Goal: Transaction & Acquisition: Purchase product/service

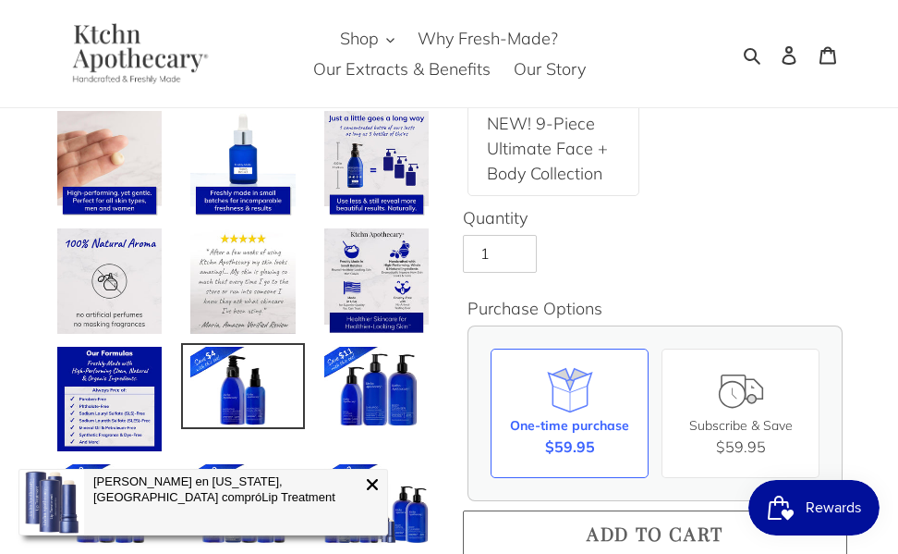
click at [674, 530] on span "Add to cart" at bounding box center [655, 532] width 137 height 25
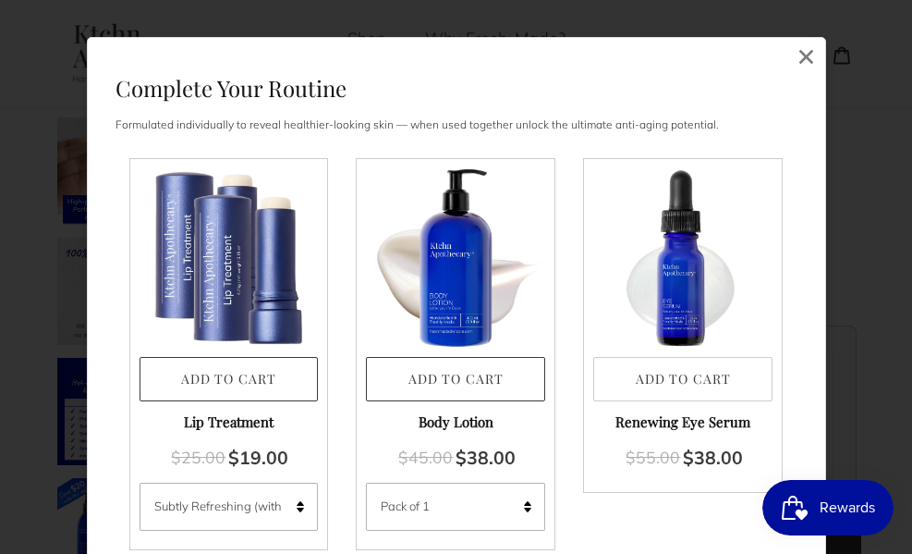
click at [660, 380] on button "Add to Cart" at bounding box center [682, 379] width 179 height 45
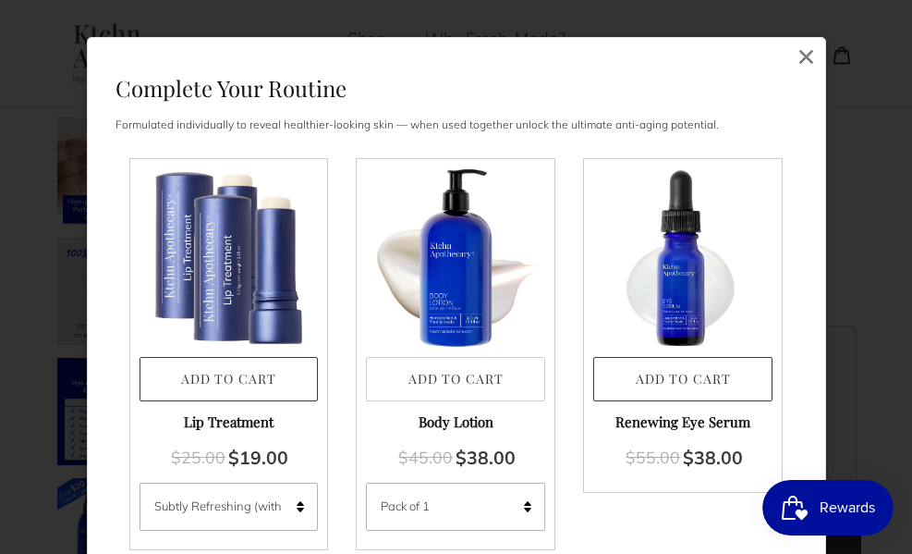
click at [470, 374] on button "Add to Cart" at bounding box center [455, 379] width 179 height 45
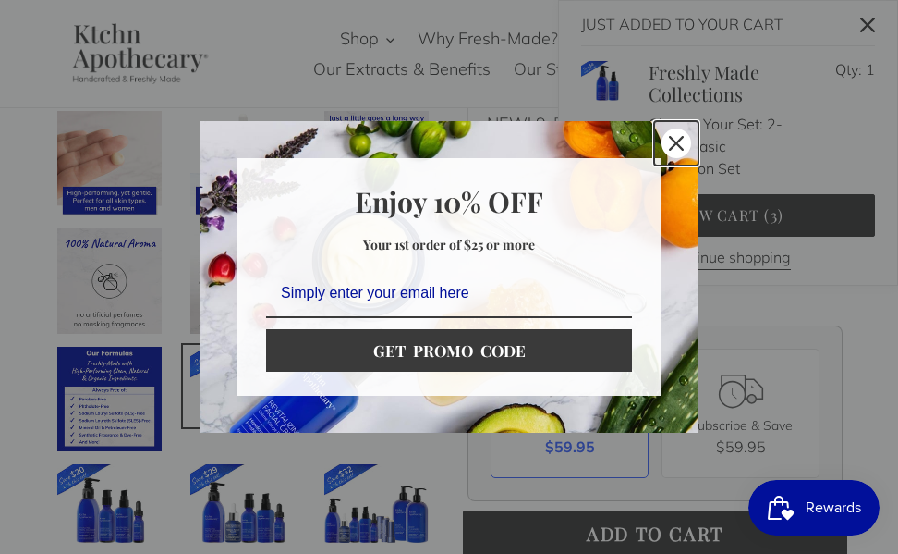
click at [673, 146] on icon "close icon" at bounding box center [676, 143] width 15 height 15
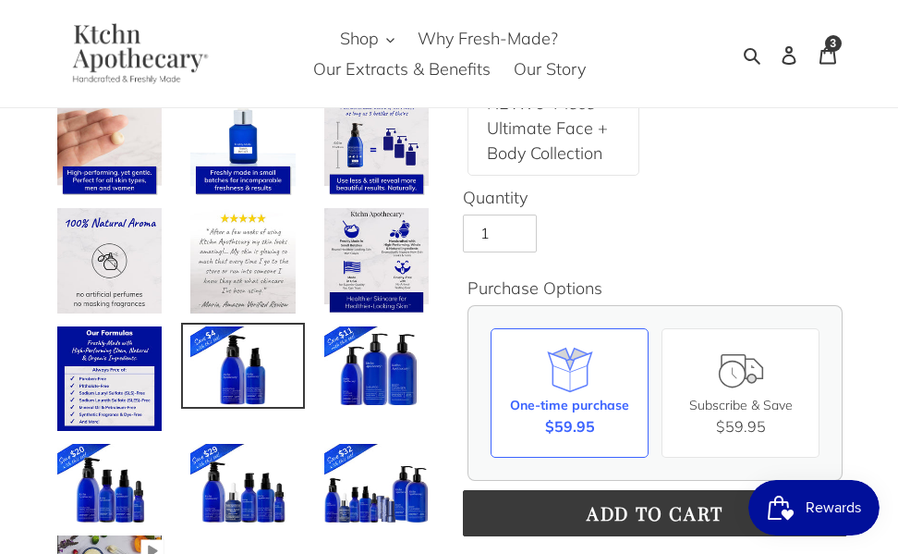
scroll to position [441, 0]
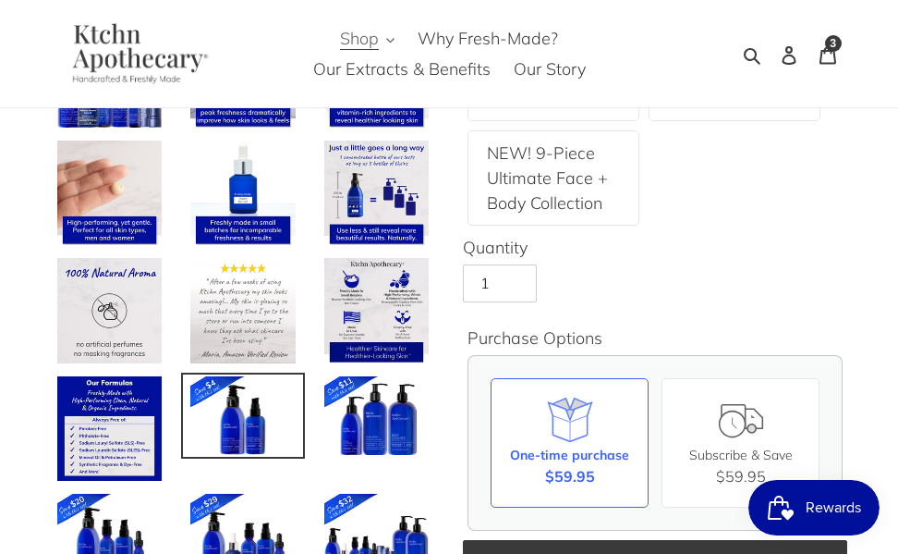
click at [396, 45] on button "Shop" at bounding box center [367, 38] width 73 height 30
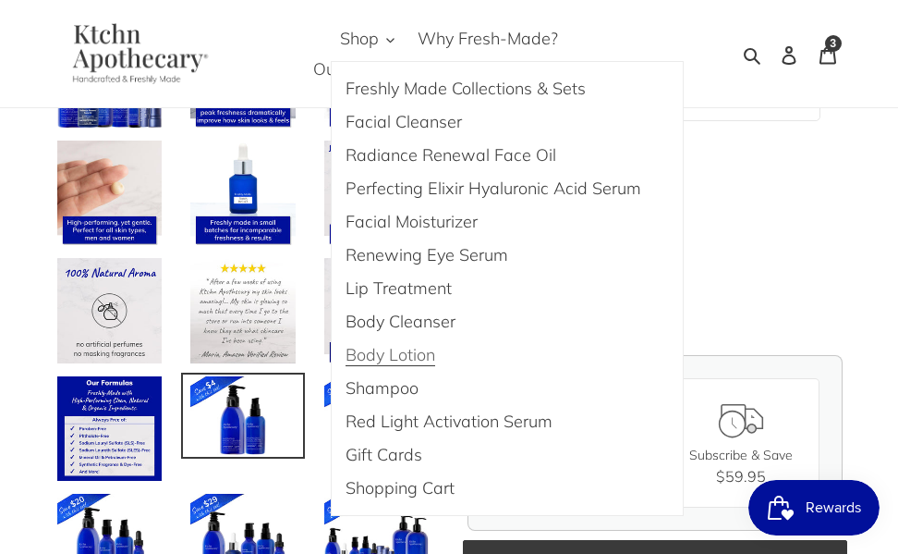
click at [393, 357] on span "Body Lotion" at bounding box center [391, 355] width 90 height 22
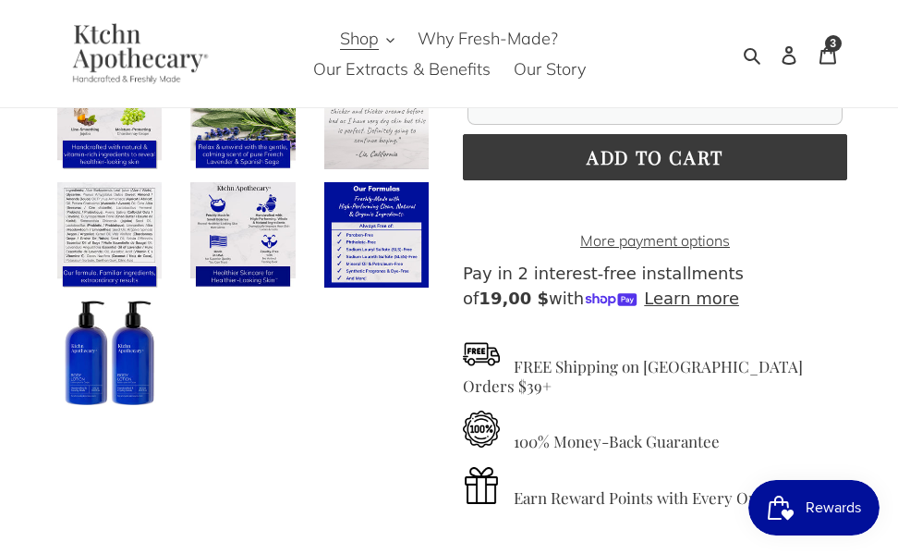
scroll to position [631, 0]
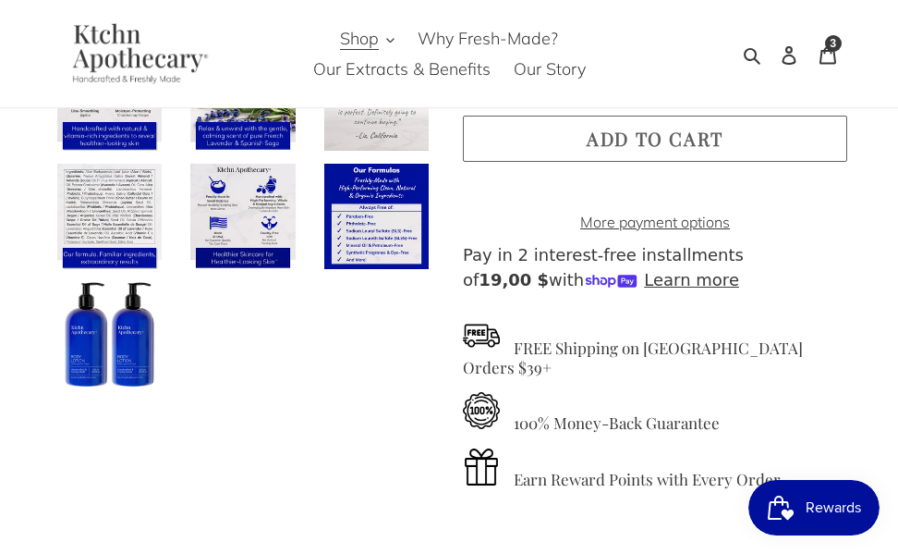
click at [746, 130] on button "Add to cart" at bounding box center [655, 139] width 384 height 46
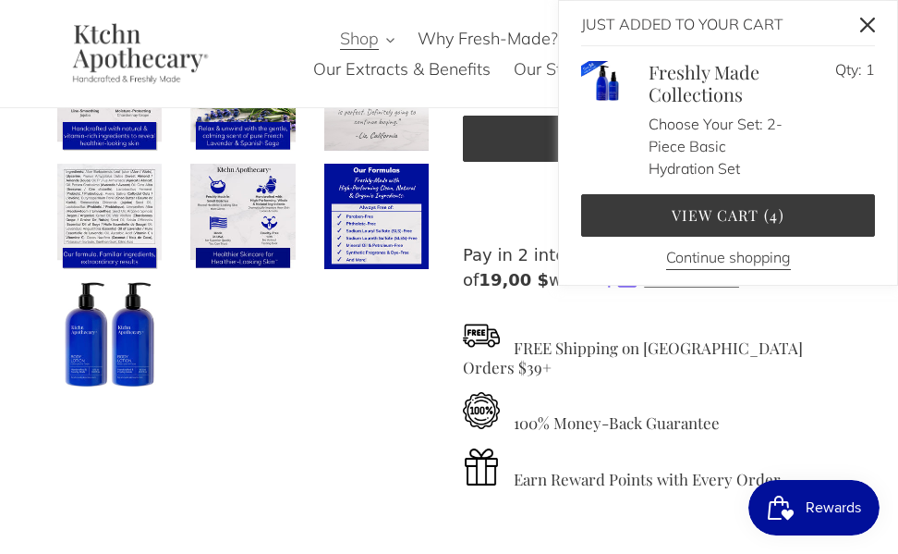
click at [386, 35] on button "Shop" at bounding box center [367, 38] width 73 height 30
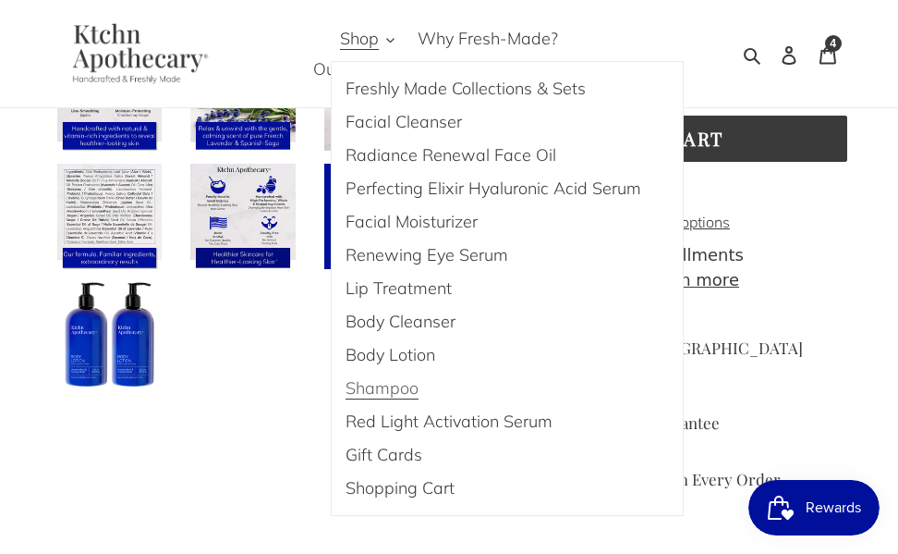
click at [417, 384] on span "Shampoo" at bounding box center [382, 388] width 73 height 22
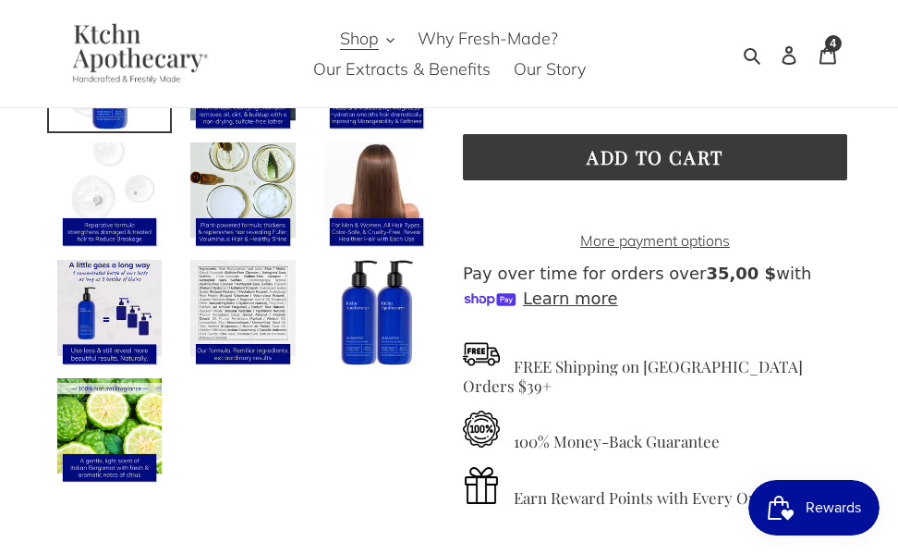
scroll to position [505, 0]
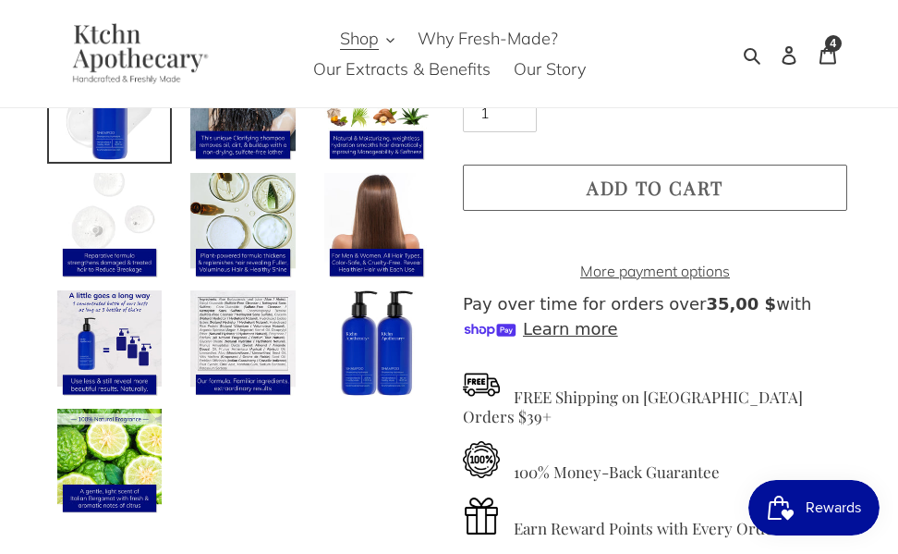
click at [737, 207] on button "Add to cart" at bounding box center [655, 187] width 384 height 46
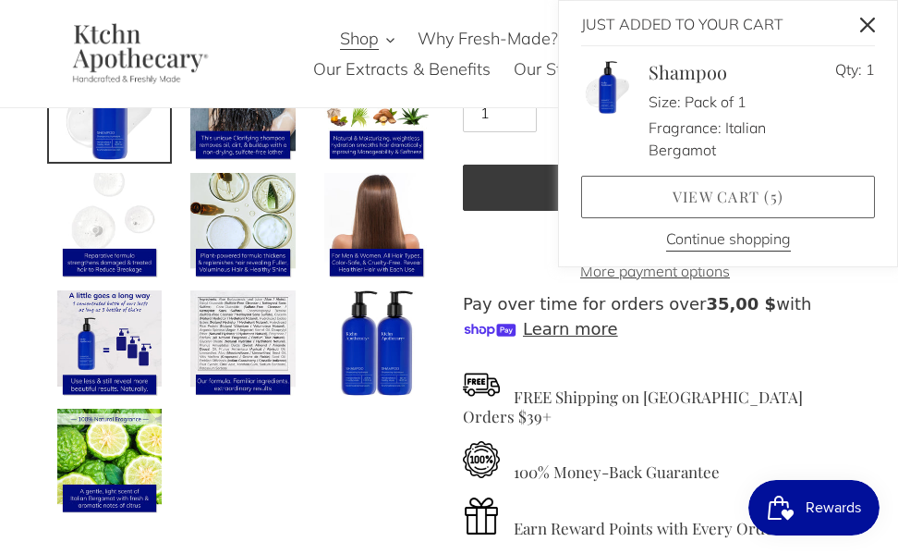
click at [722, 203] on link "View cart ( 5 )" at bounding box center [728, 197] width 294 height 43
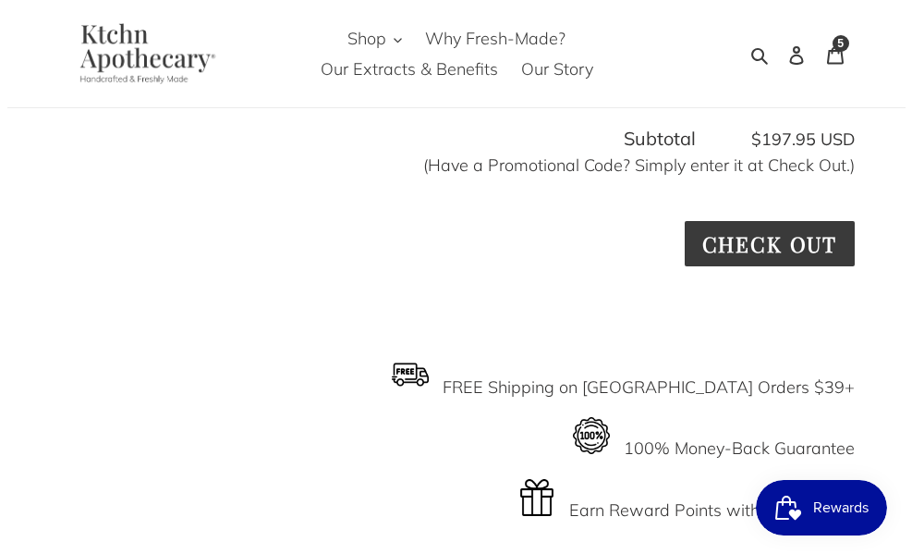
scroll to position [897, 0]
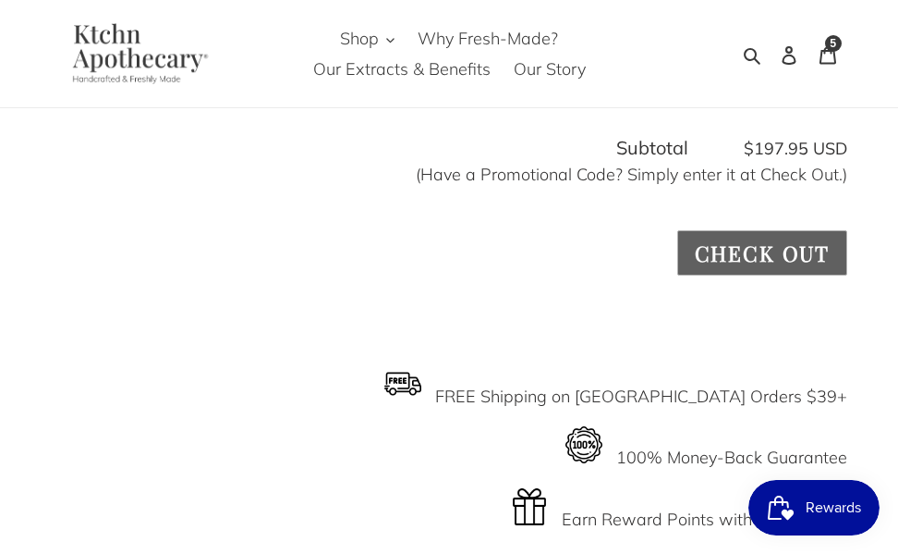
click at [731, 247] on input "Check out" at bounding box center [762, 252] width 170 height 45
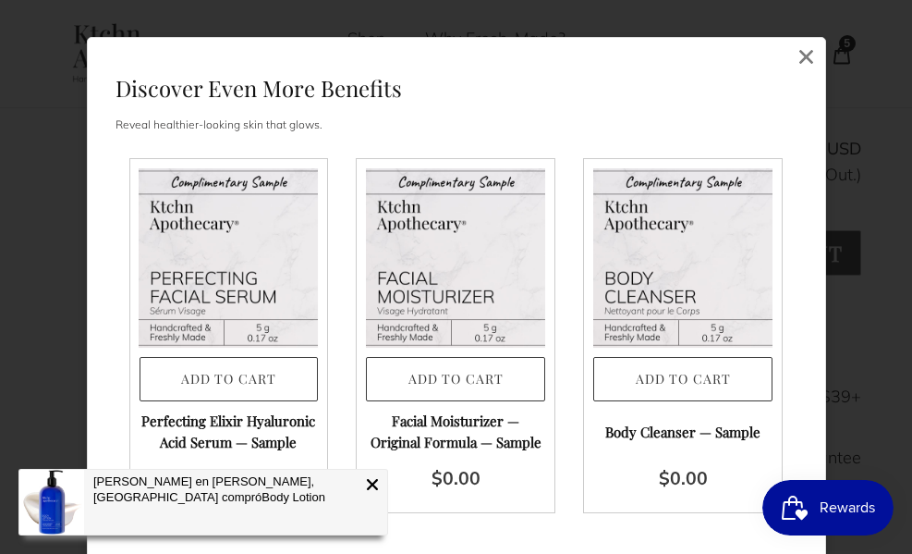
scroll to position [95, 0]
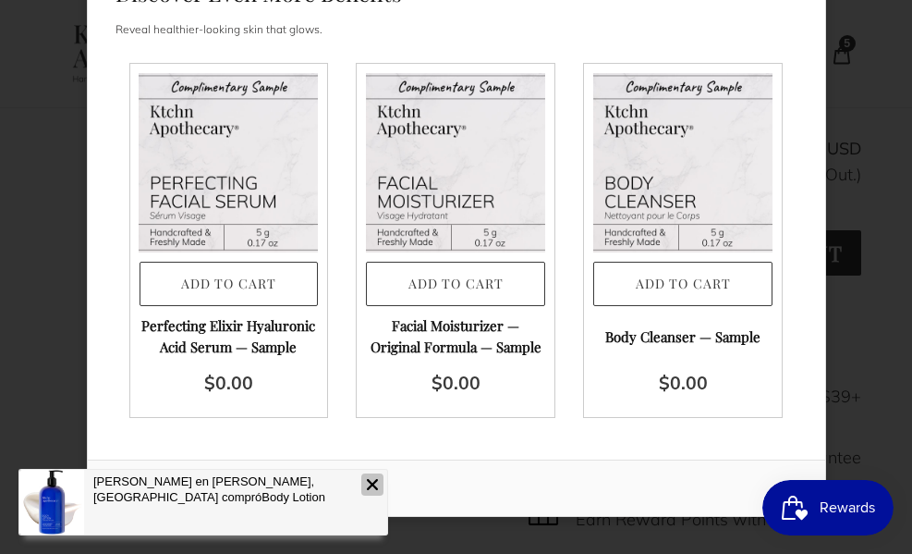
click at [373, 488] on icon at bounding box center [372, 484] width 15 height 15
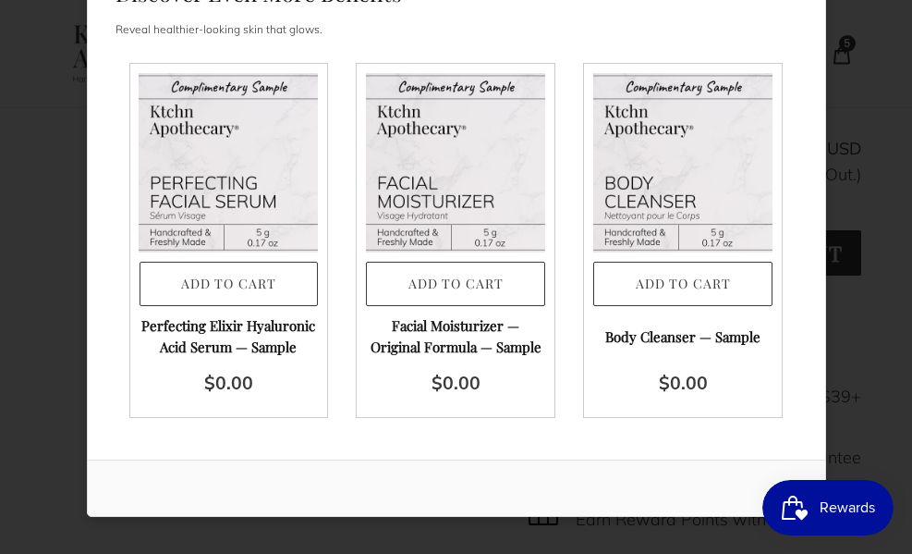
scroll to position [0, 0]
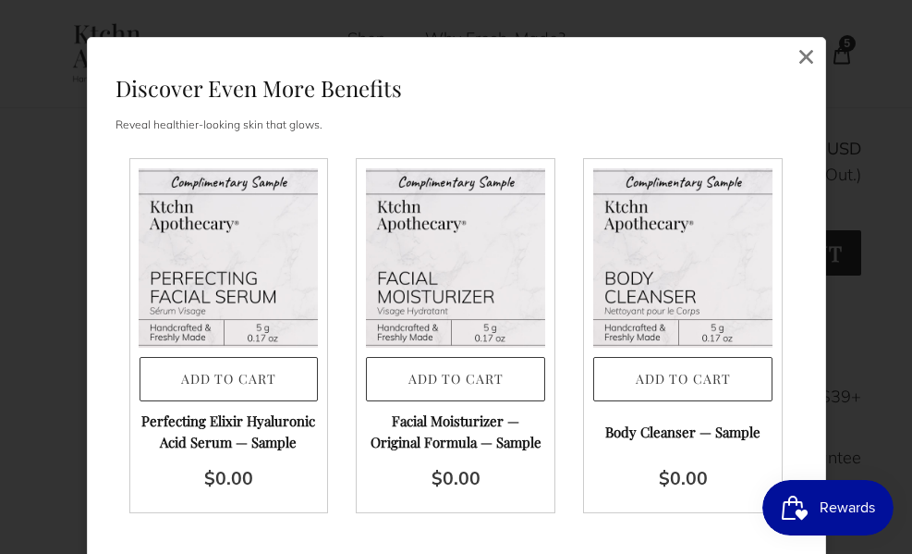
click at [773, 50] on div "Discover Even More Benefits Reveal healthier-looking skin that glows. Customize…" at bounding box center [456, 296] width 737 height 517
